Goal: Information Seeking & Learning: Understand process/instructions

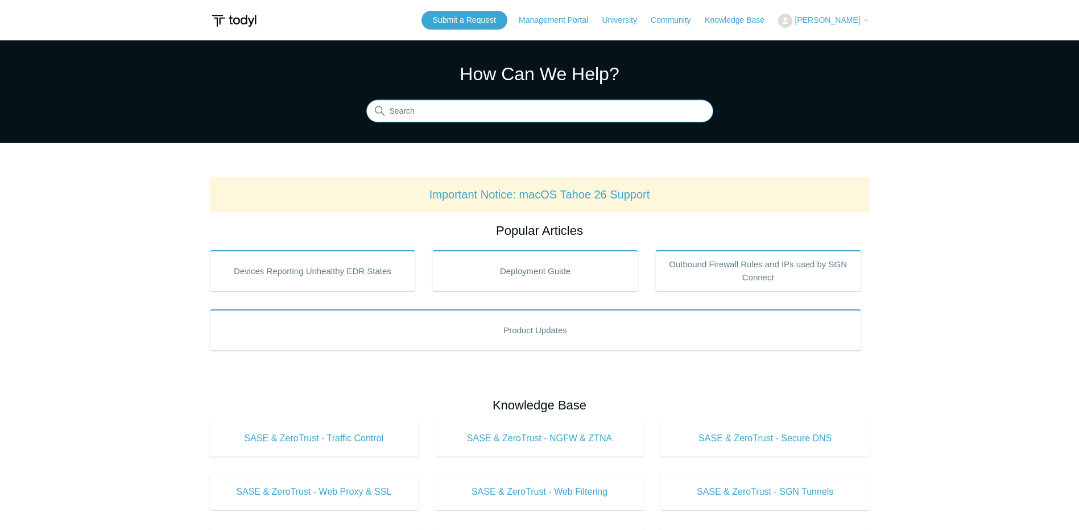
click at [447, 111] on input "Search" at bounding box center [539, 111] width 347 height 23
type input "isolate"
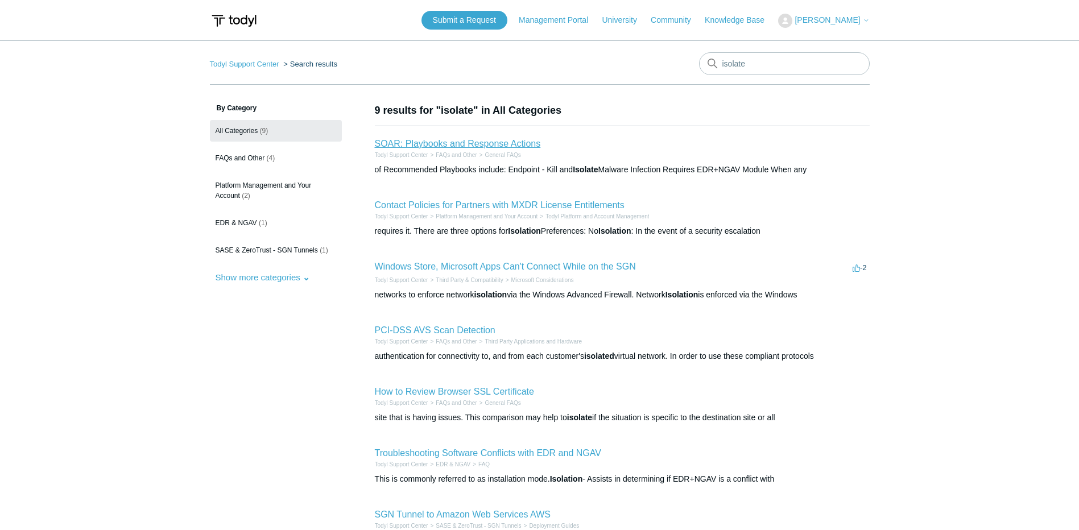
click at [497, 143] on link "SOAR: Playbooks and Response Actions" at bounding box center [458, 144] width 166 height 10
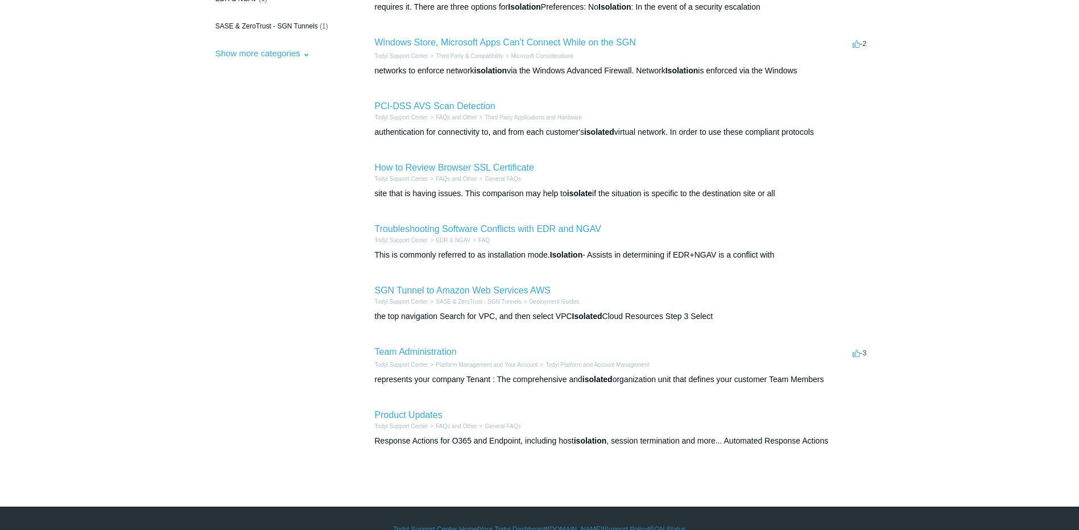
scroll to position [246, 0]
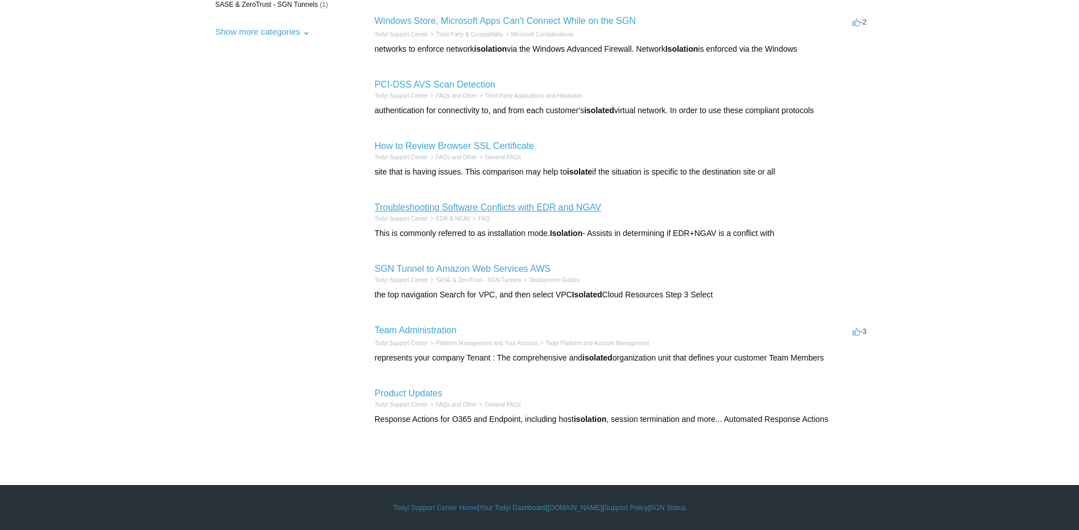
click at [466, 210] on link "Troubleshooting Software Conflicts with EDR and NGAV" at bounding box center [488, 207] width 226 height 10
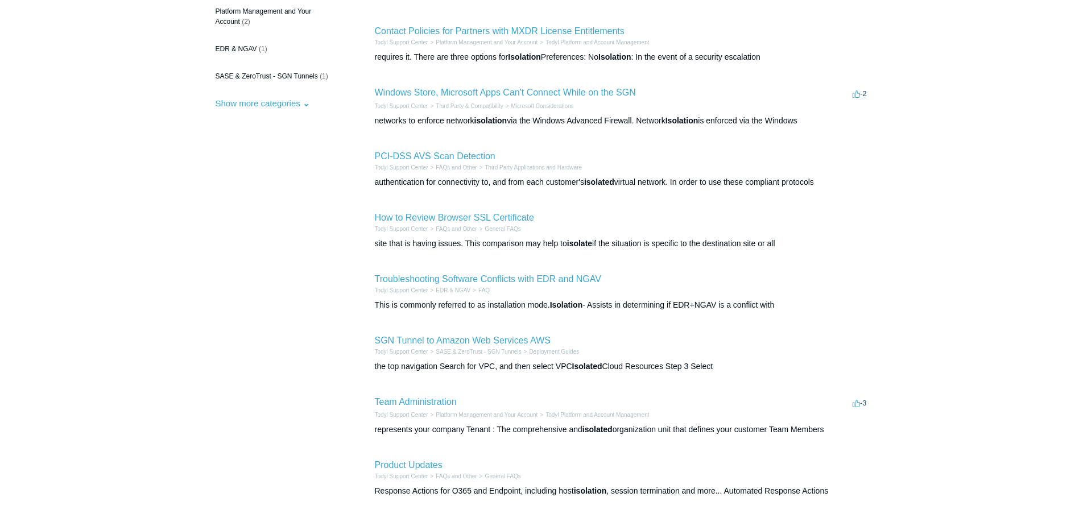
scroll to position [75, 0]
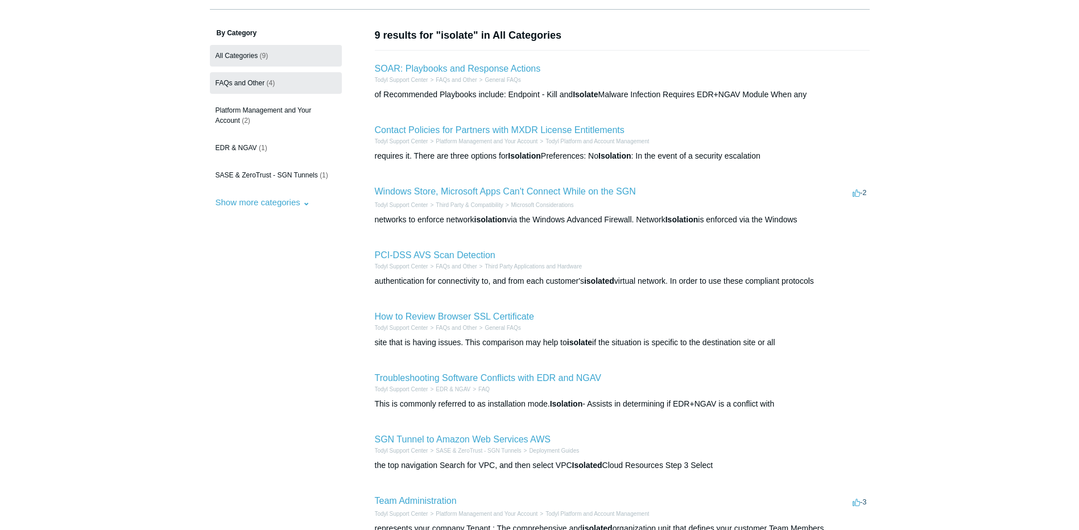
click at [230, 82] on span "FAQs and Other" at bounding box center [239, 83] width 49 height 8
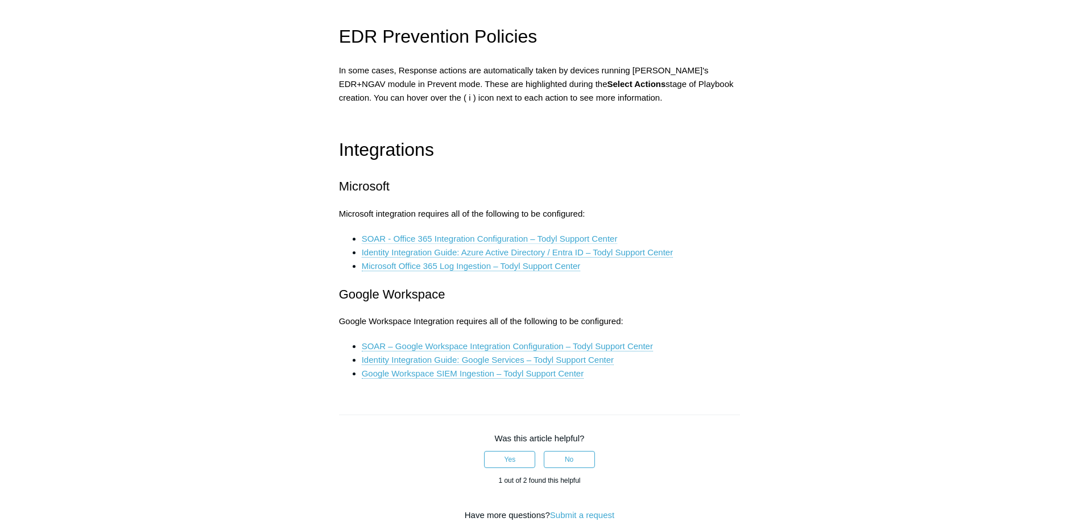
scroll to position [1649, 0]
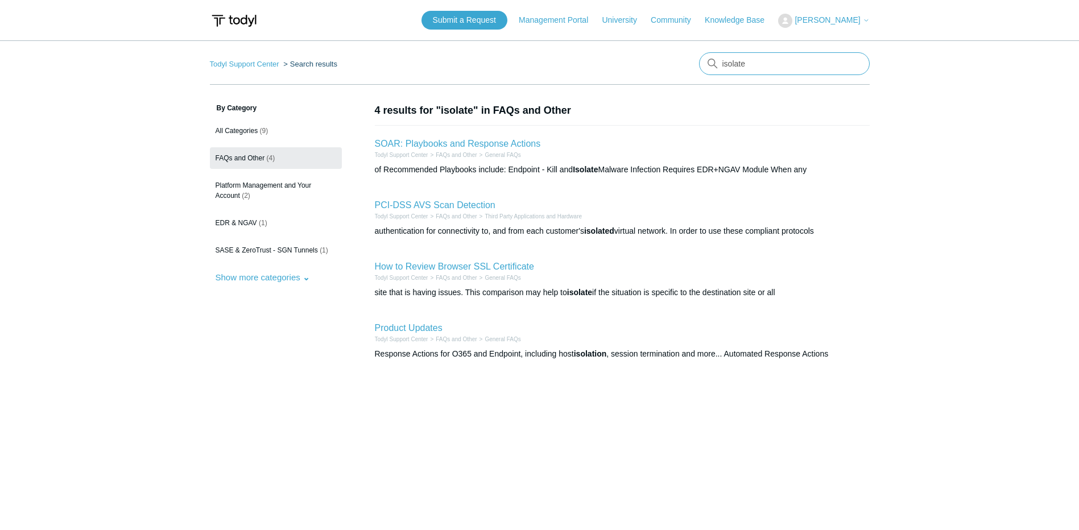
drag, startPoint x: 791, startPoint y: 72, endPoint x: 665, endPoint y: 62, distance: 127.2
click at [665, 62] on nav "Todyl Support Center Search results isolate" at bounding box center [540, 68] width 660 height 32
type input "windows firewall"
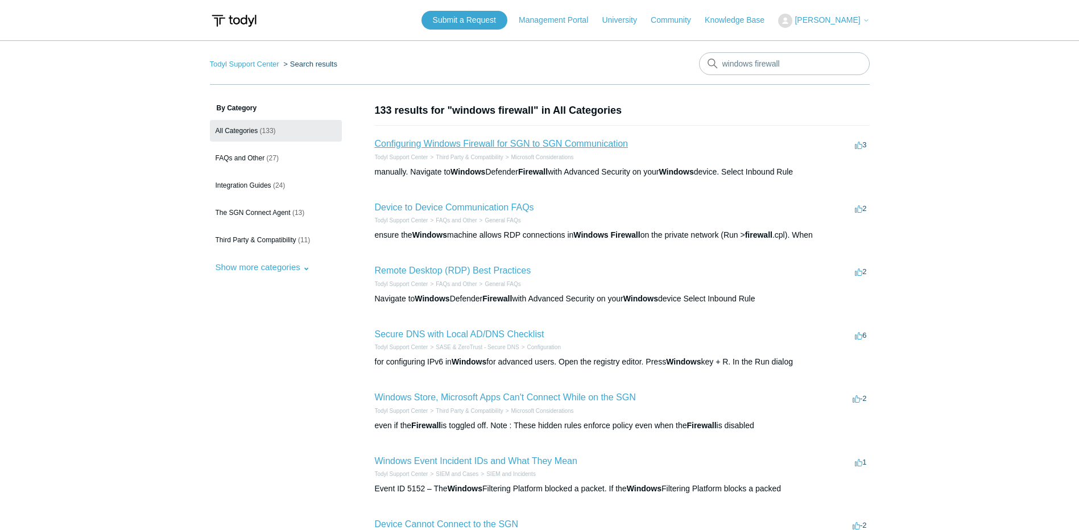
click at [588, 144] on link "Configuring Windows Firewall for SGN to SGN Communication" at bounding box center [501, 144] width 253 height 10
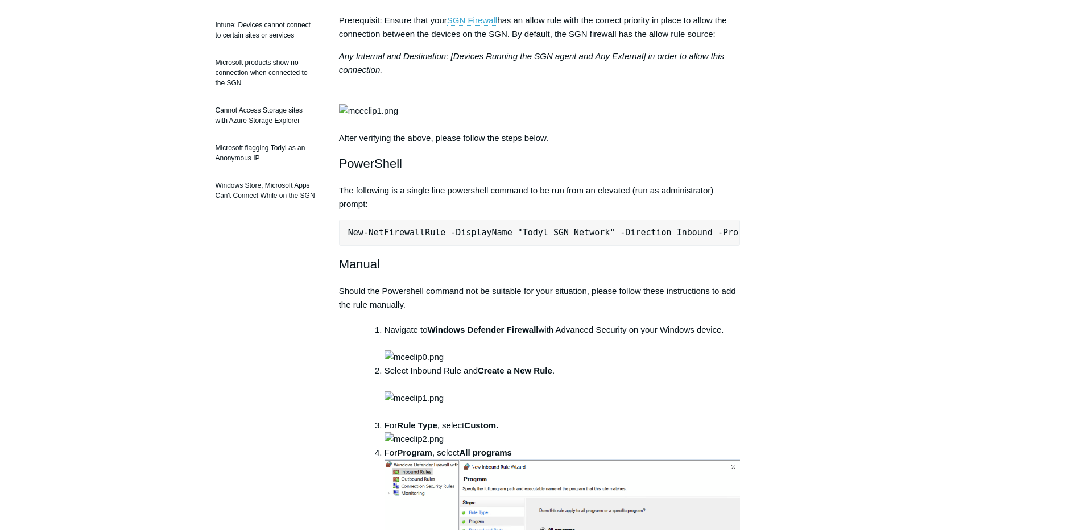
scroll to position [284, 0]
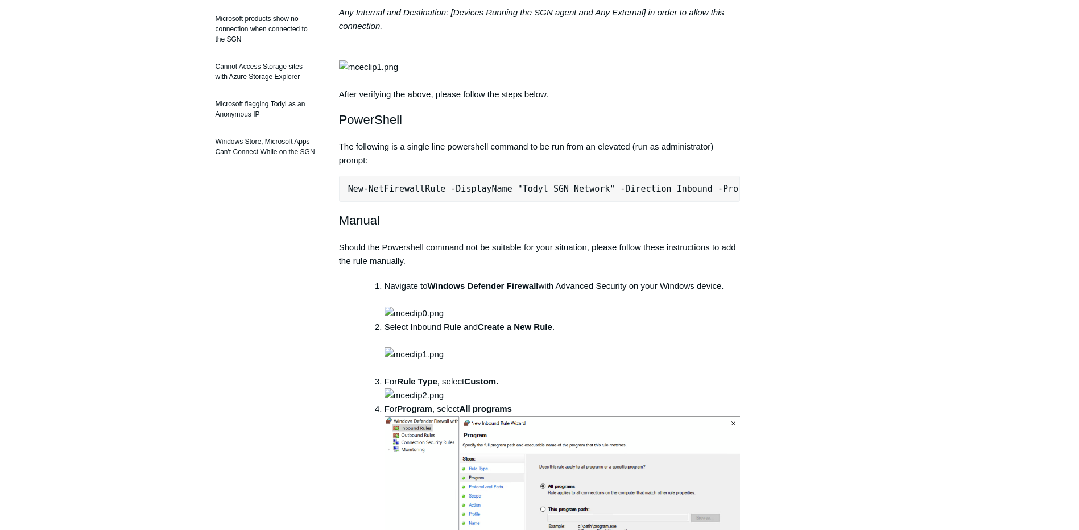
click at [440, 202] on pre "New-NetFirewallRule -DisplayName "Todyl SGN Network" -Direction Inbound -Progra…" at bounding box center [539, 189] width 401 height 26
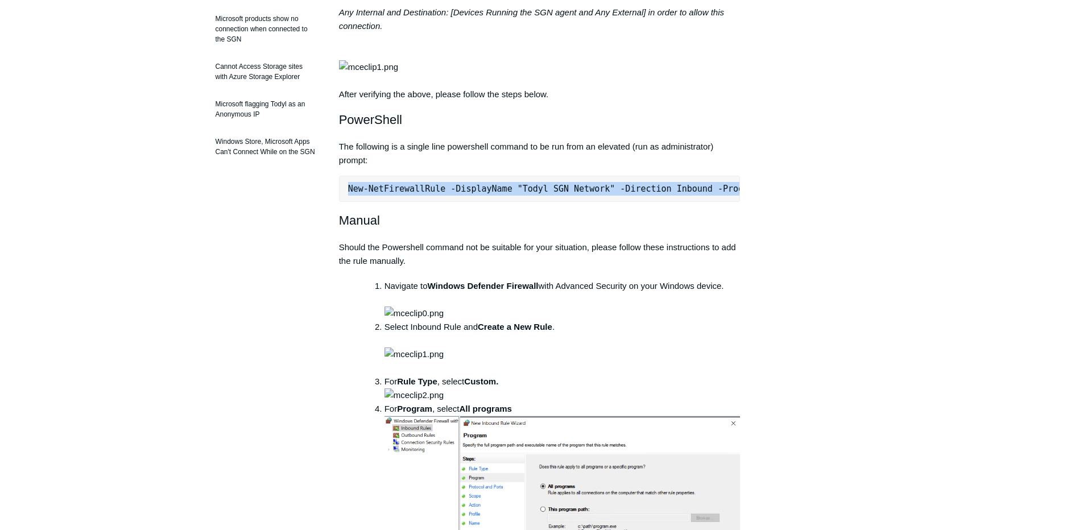
click at [440, 202] on pre "New-NetFirewallRule -DisplayName "Todyl SGN Network" -Direction Inbound -Progra…" at bounding box center [539, 189] width 401 height 26
